Goal: Task Accomplishment & Management: Use online tool/utility

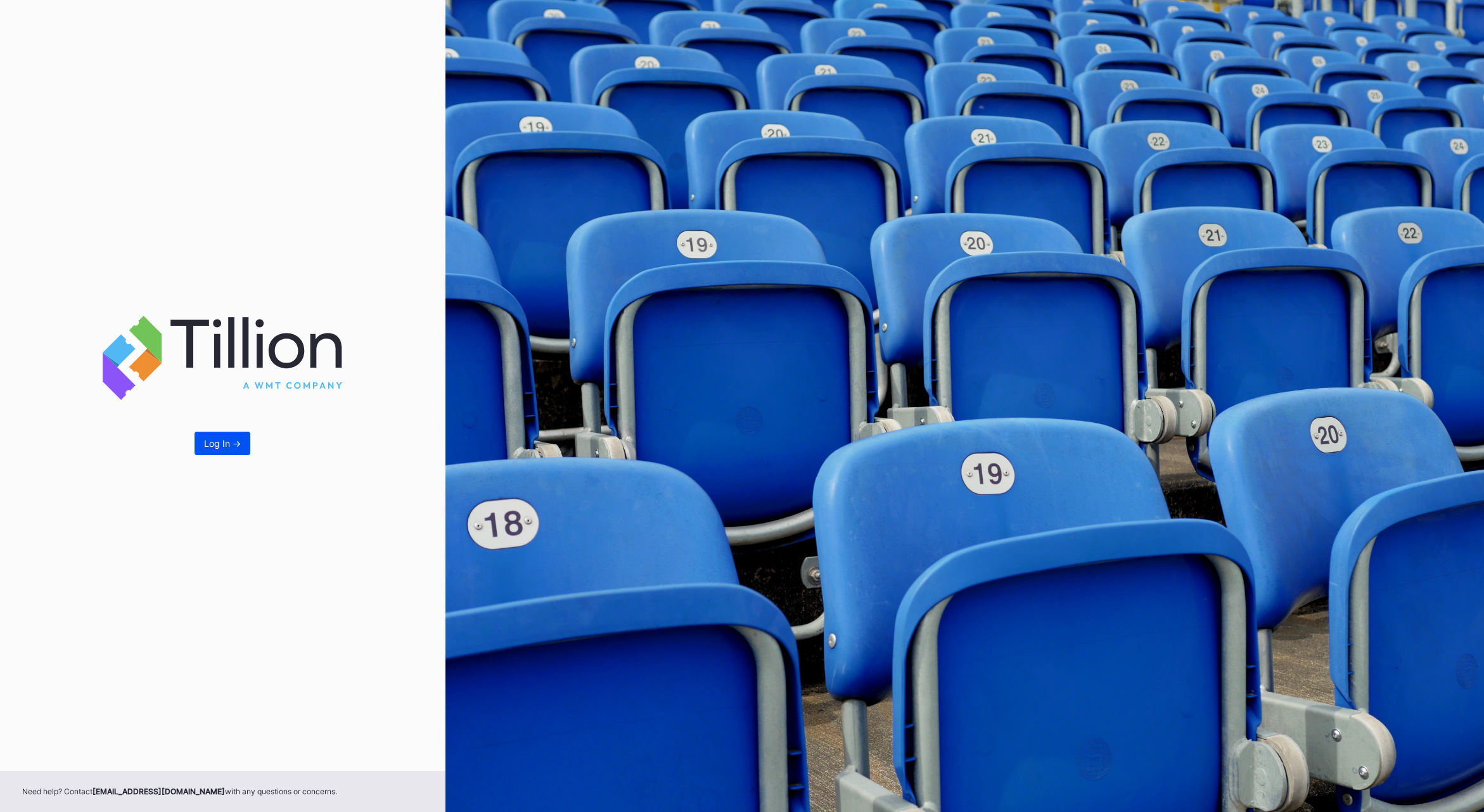
click at [226, 445] on div "Log In ->" at bounding box center [222, 443] width 37 height 11
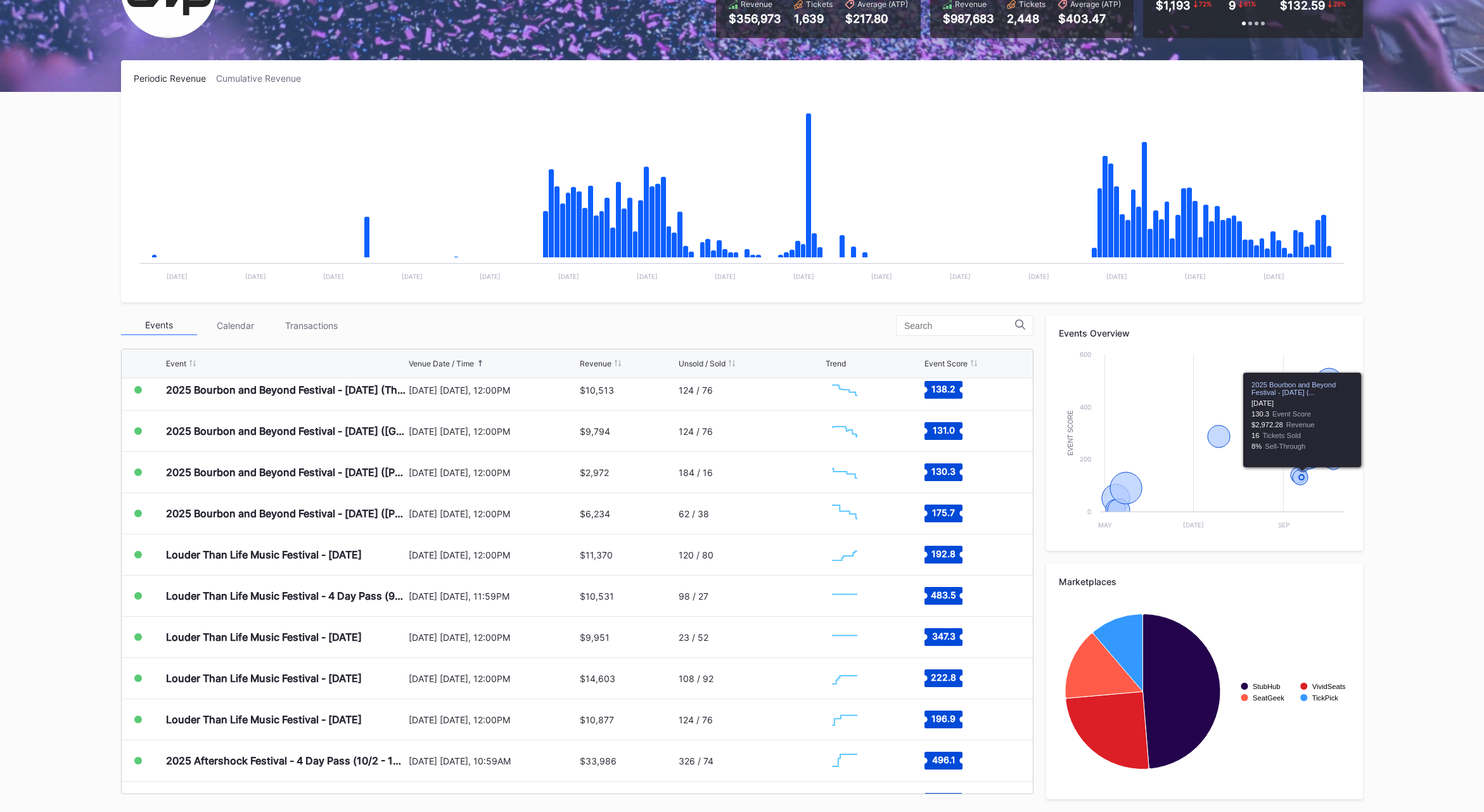
scroll to position [112, 0]
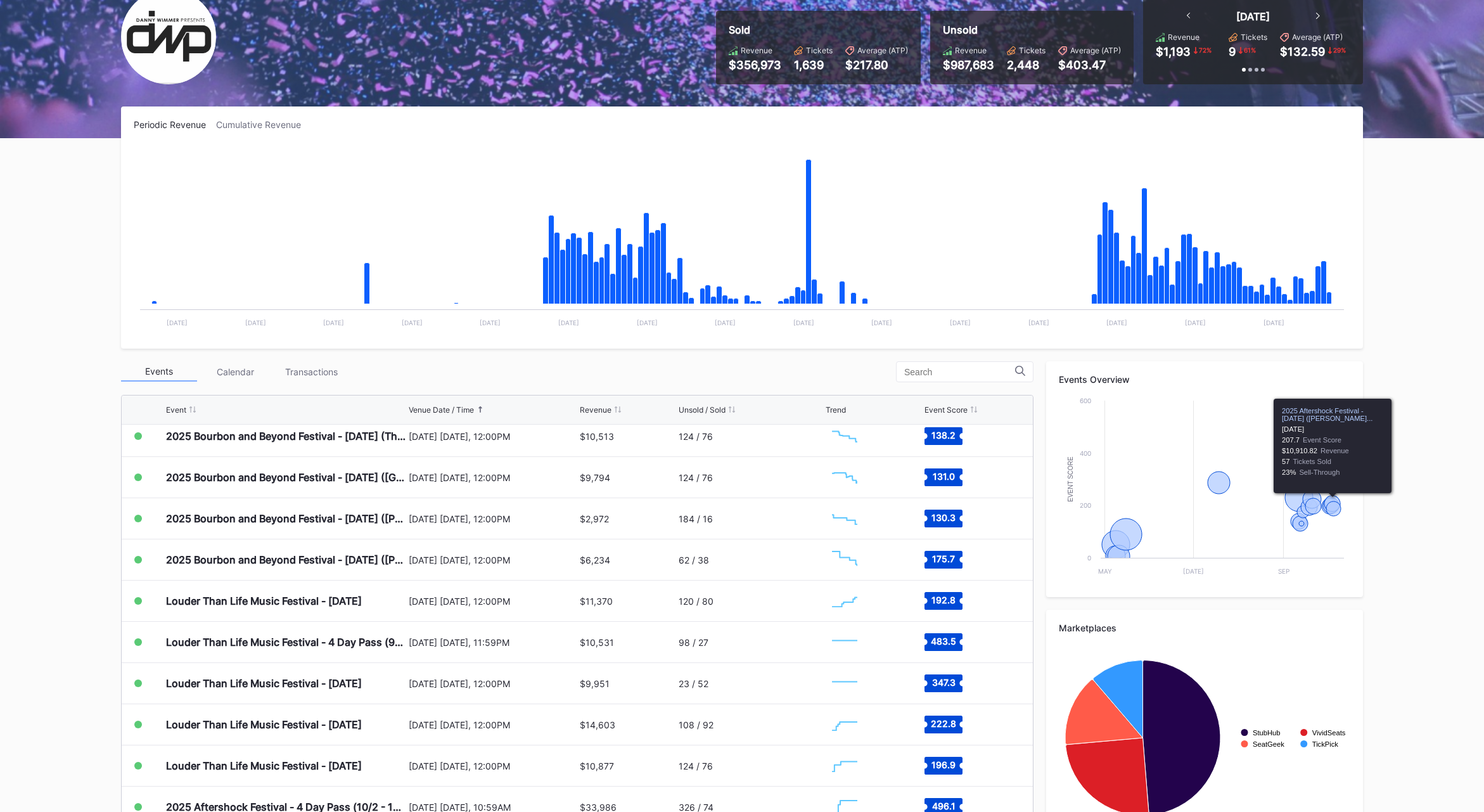
click at [1423, 486] on div "Overview Research Season Settings [PERSON_NAME] Presents Secondary 2025 Downloa…" at bounding box center [742, 393] width 1484 height 928
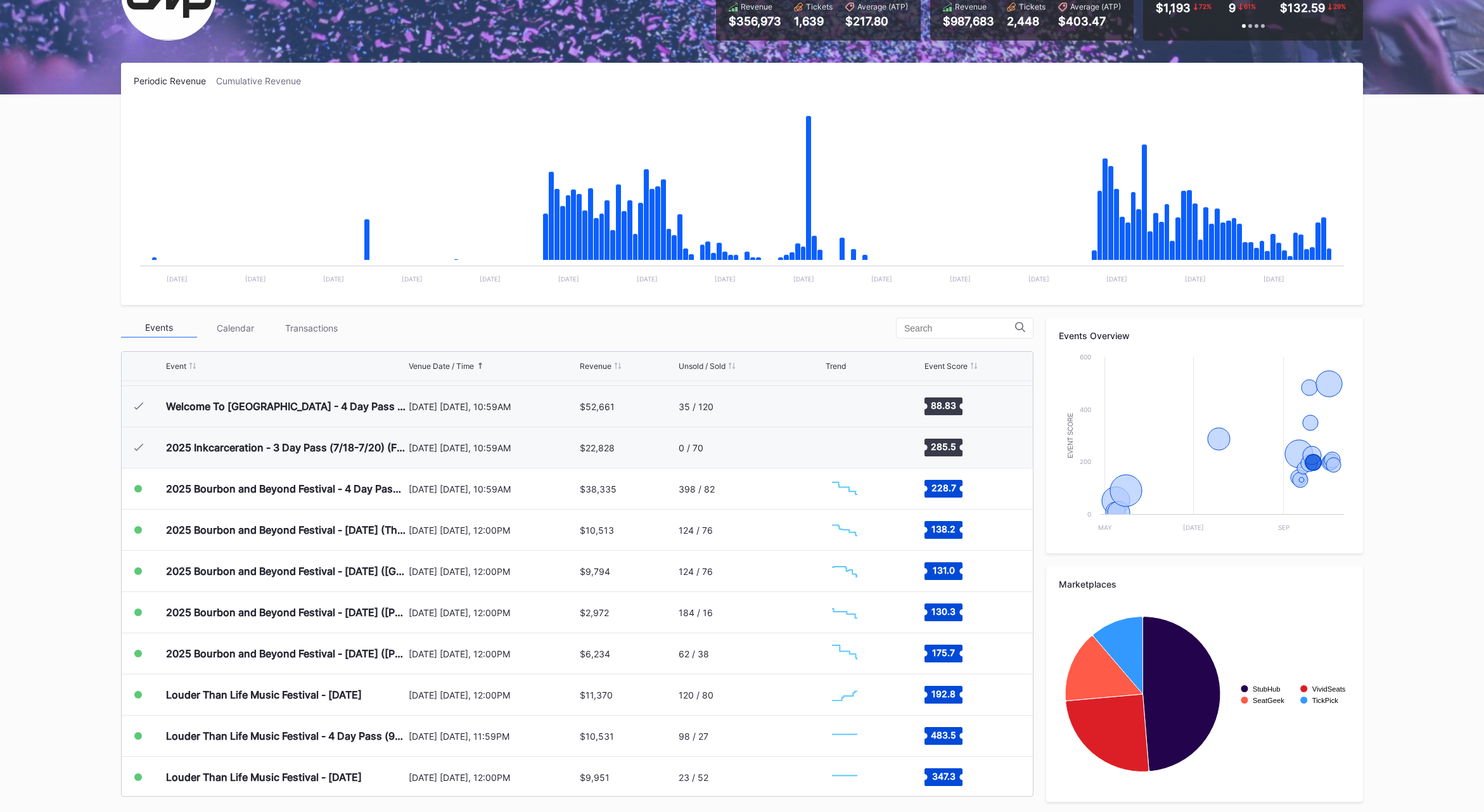
scroll to position [133, 0]
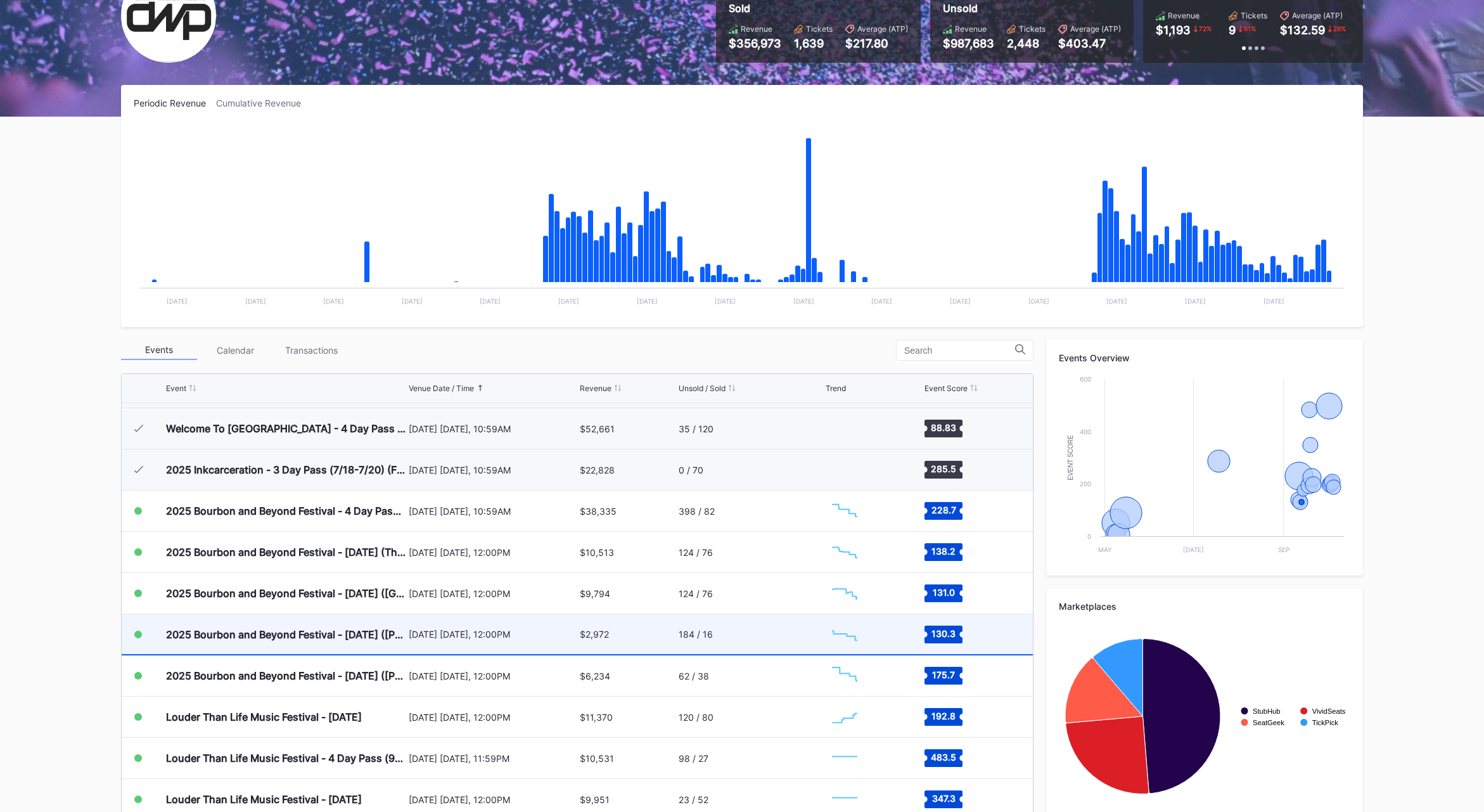
click at [459, 637] on div "[DATE] [DATE], 12:00PM" at bounding box center [493, 634] width 168 height 11
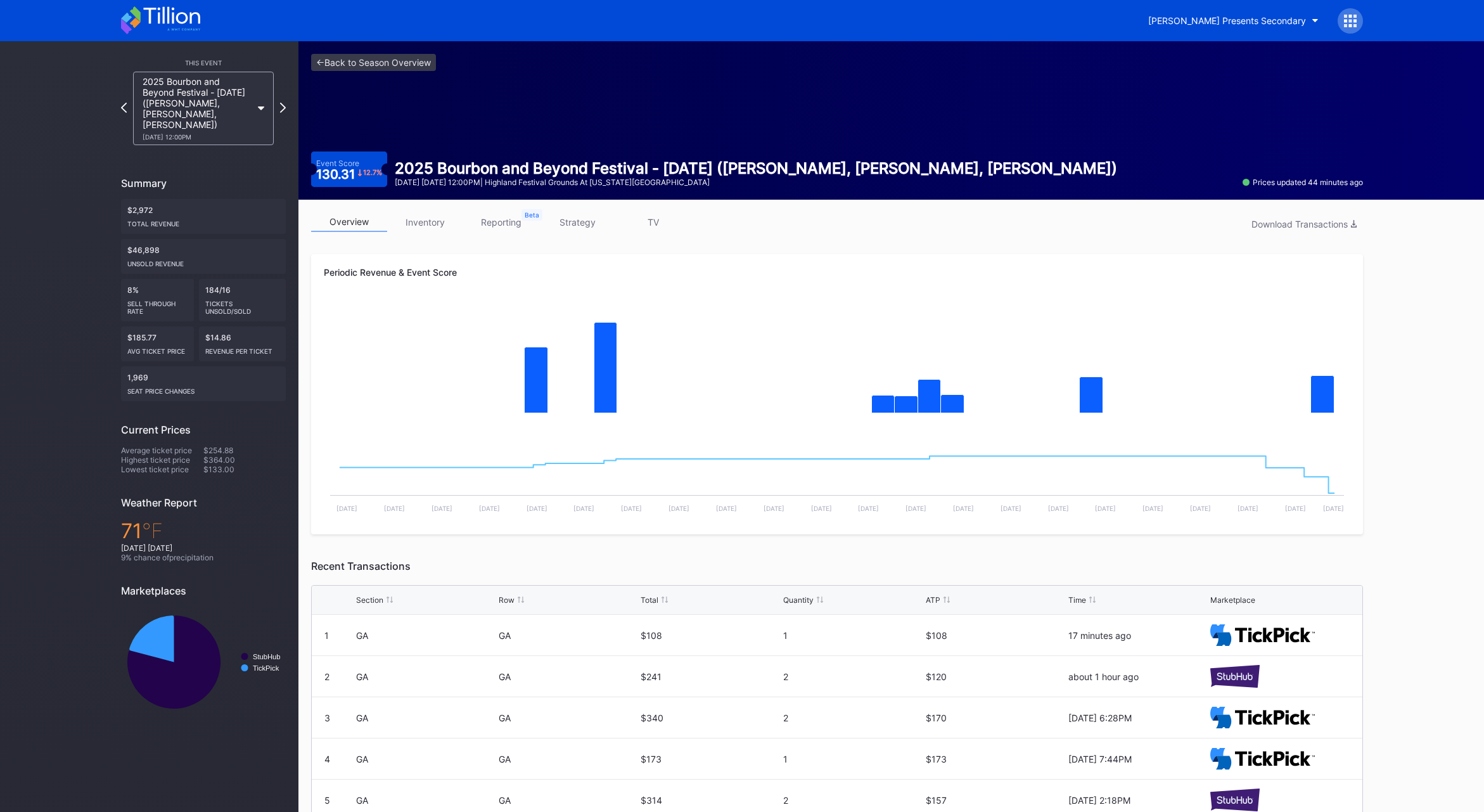
click at [500, 226] on link "reporting" at bounding box center [501, 222] width 76 height 20
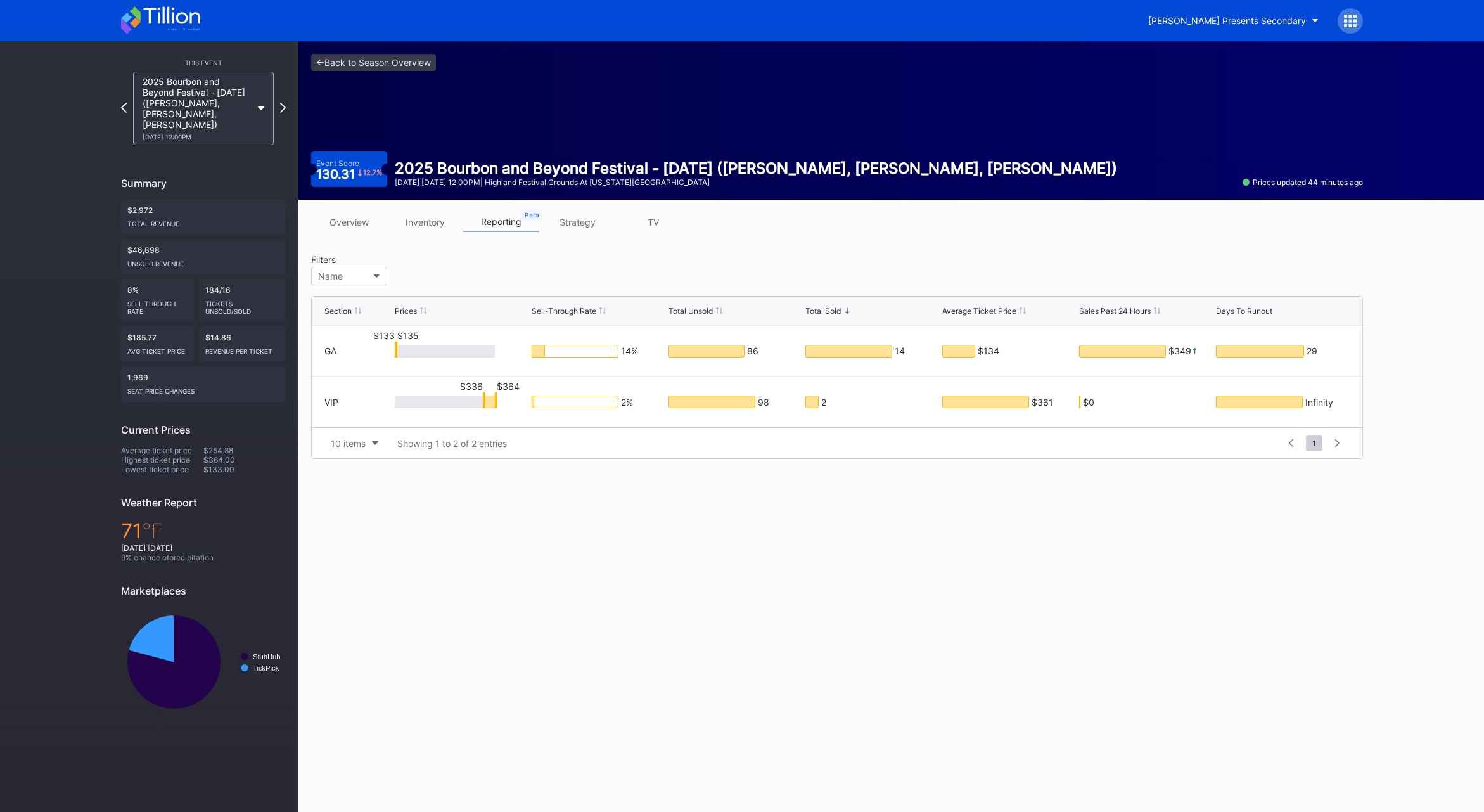
click at [992, 354] on div "$134" at bounding box center [989, 351] width 21 height 12
click at [992, 353] on div "$134" at bounding box center [989, 351] width 21 height 12
click at [142, 215] on div "Total Revenue" at bounding box center [203, 221] width 152 height 13
click at [808, 536] on div "<- Back to Season Overview Event Score 130.31 12.7 % 2025 Bourbon and Beyond Fe…" at bounding box center [891, 426] width 1186 height 771
click at [125, 109] on icon at bounding box center [124, 107] width 7 height 12
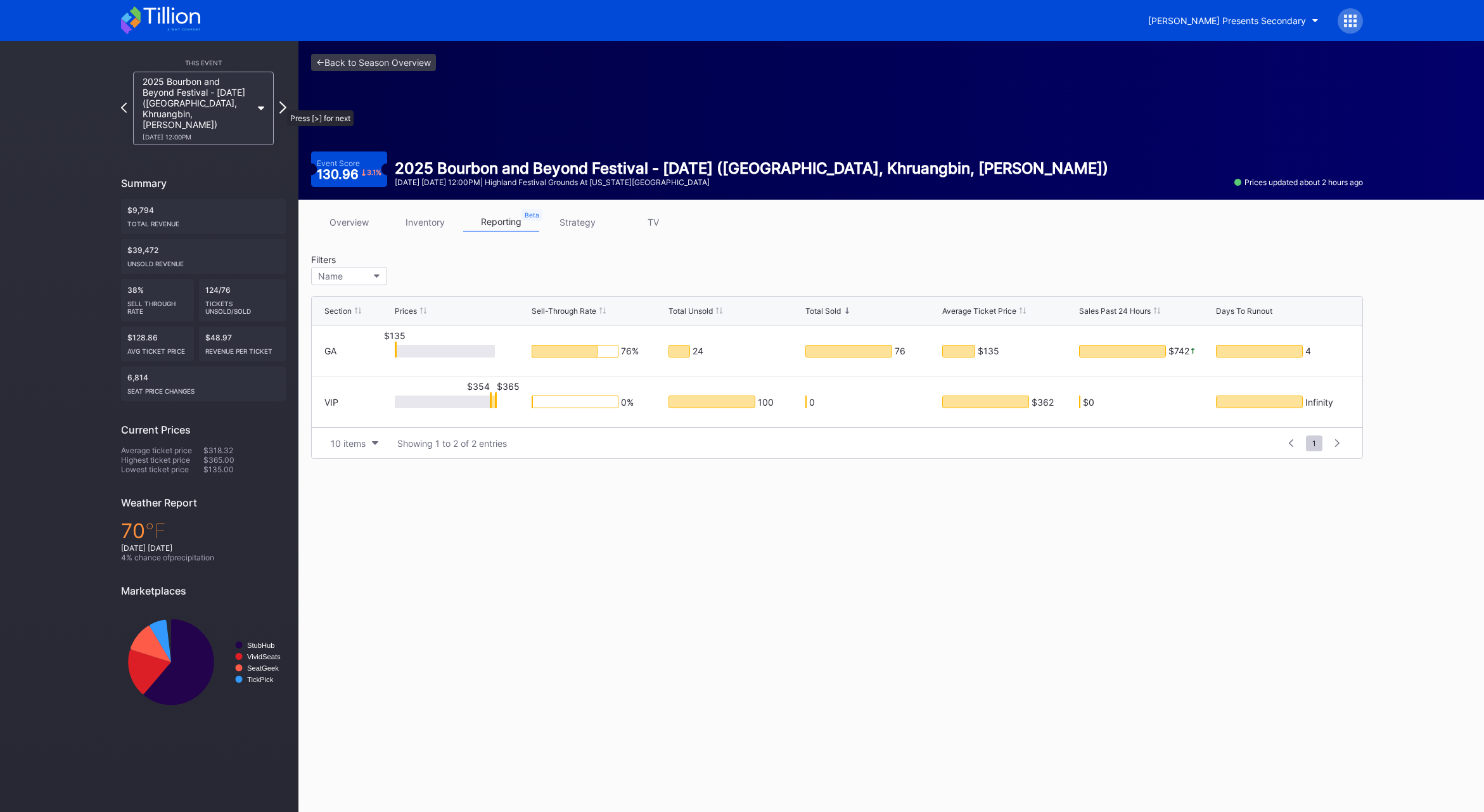
click at [281, 104] on icon at bounding box center [283, 107] width 7 height 12
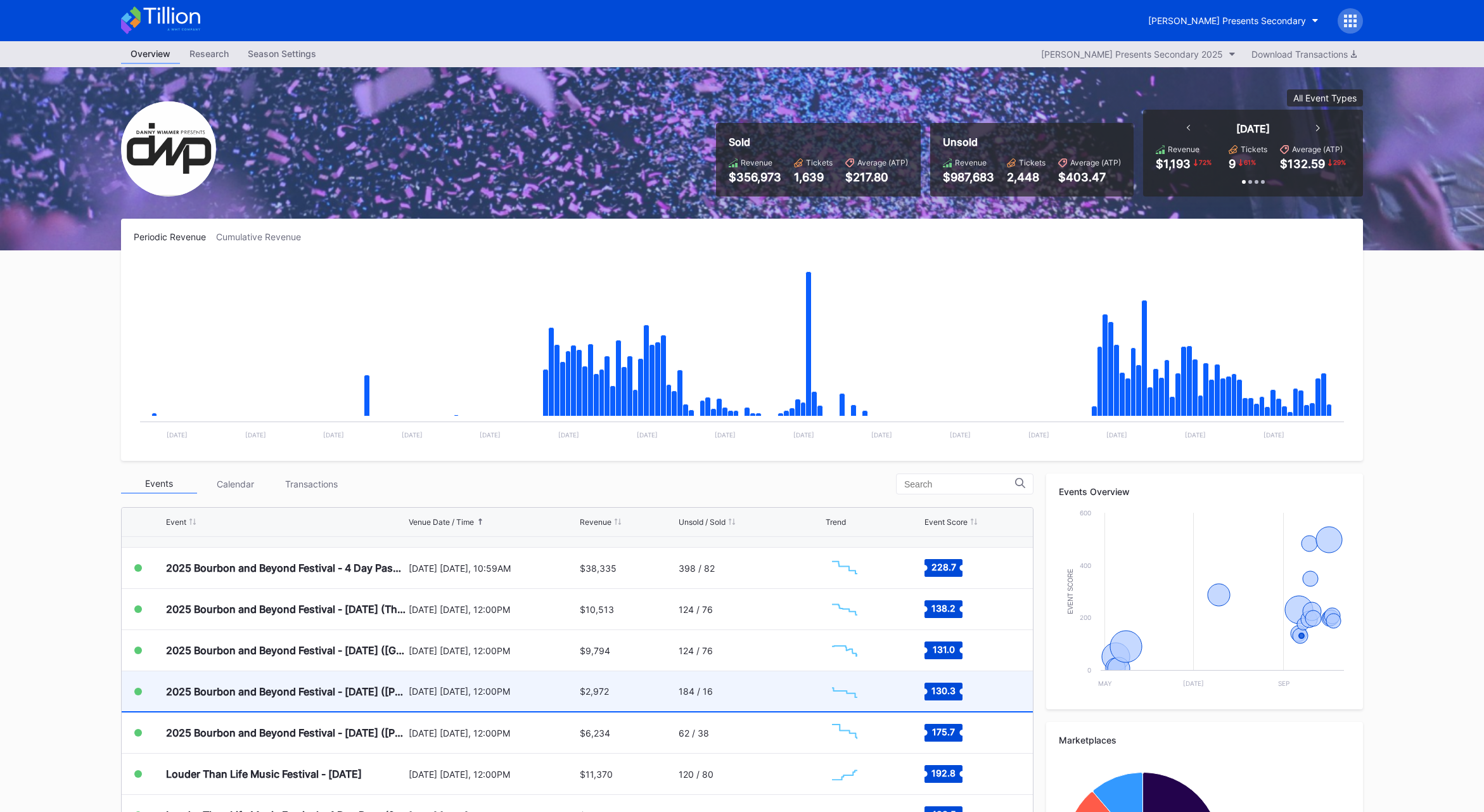
click at [317, 699] on div "2025 Bourbon and Beyond Festival - [DATE] ([PERSON_NAME], [PERSON_NAME], [PERSO…" at bounding box center [286, 690] width 240 height 40
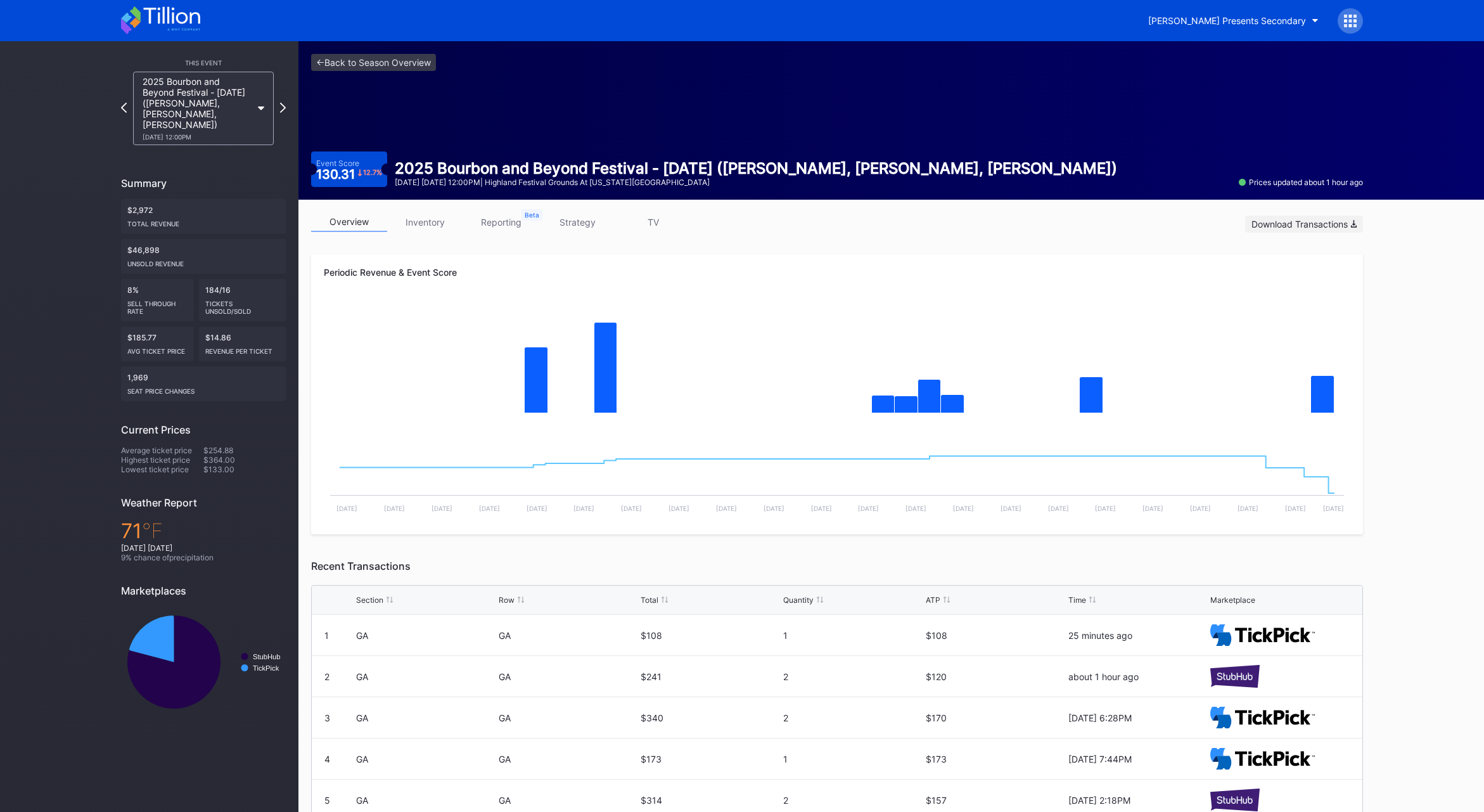
click at [1331, 226] on div "Download Transactions" at bounding box center [1304, 224] width 105 height 11
